Goal: Register for event/course

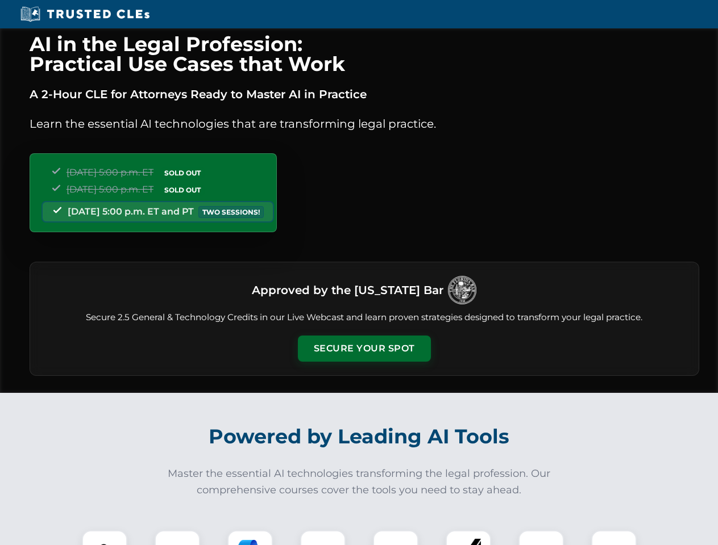
click at [364, 349] on button "Secure Your Spot" at bounding box center [364, 349] width 133 height 26
click at [105, 538] on img at bounding box center [104, 553] width 33 height 33
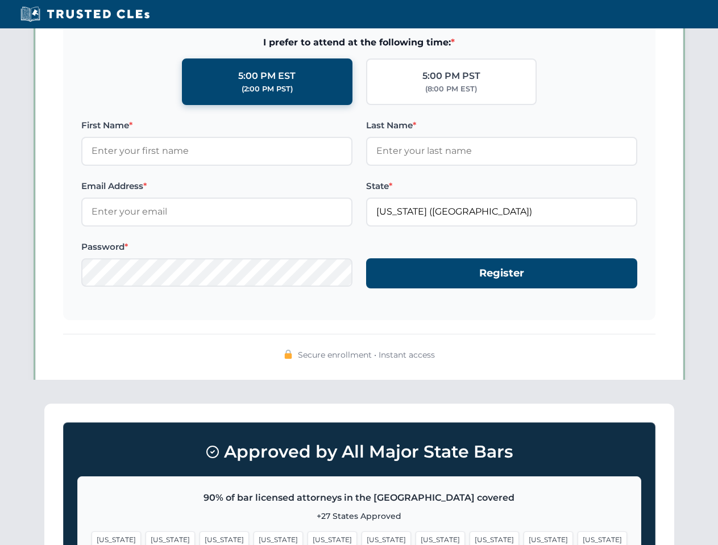
click at [415, 538] on span "[US_STATE]" at bounding box center [439, 540] width 49 height 16
click at [523, 538] on span "[US_STATE]" at bounding box center [547, 540] width 49 height 16
